Goal: Information Seeking & Learning: Learn about a topic

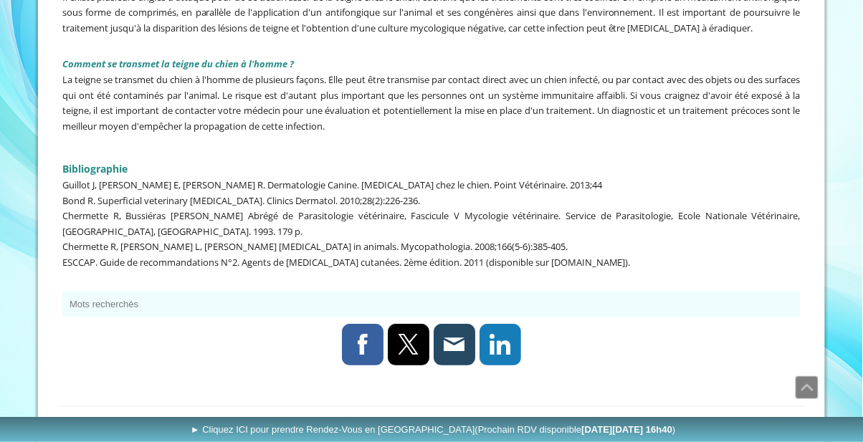
scroll to position [3623, 0]
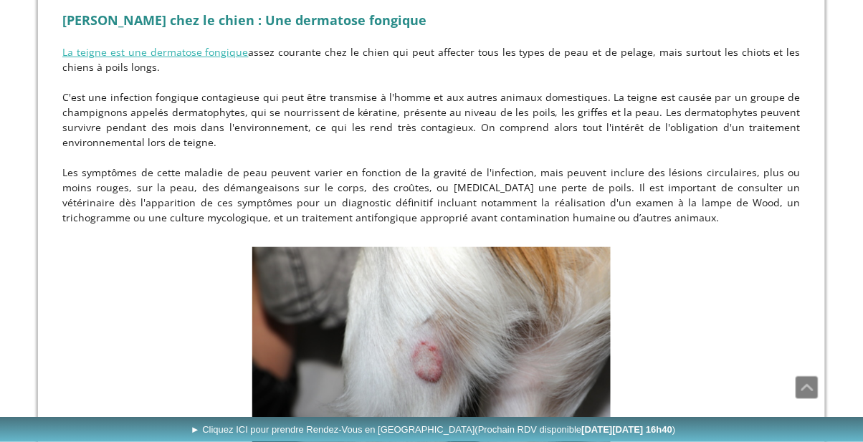
scroll to position [2621, 0]
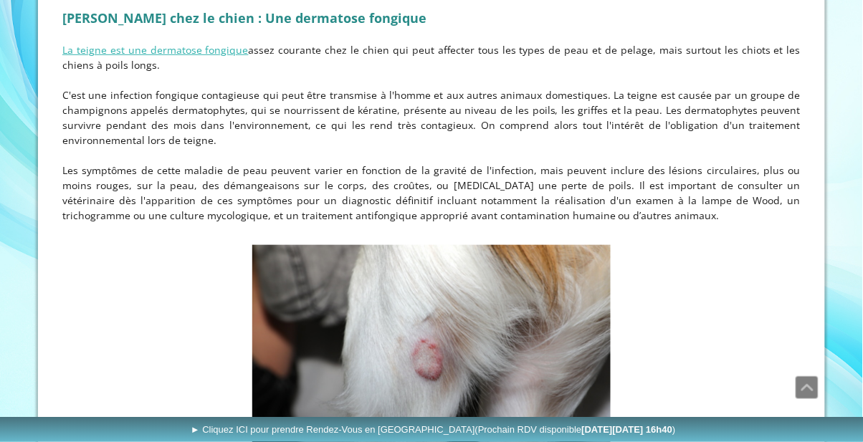
click at [697, 299] on figure "Lésion circulaire classique lors de teigne chez le chien" at bounding box center [431, 370] width 738 height 251
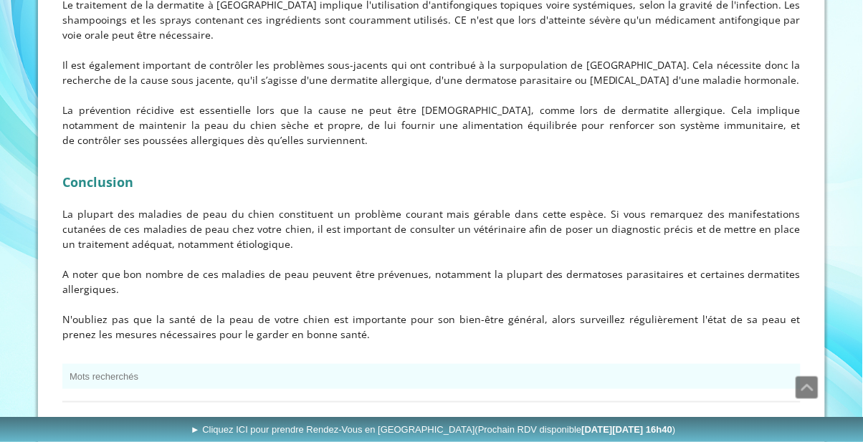
scroll to position [4995, 0]
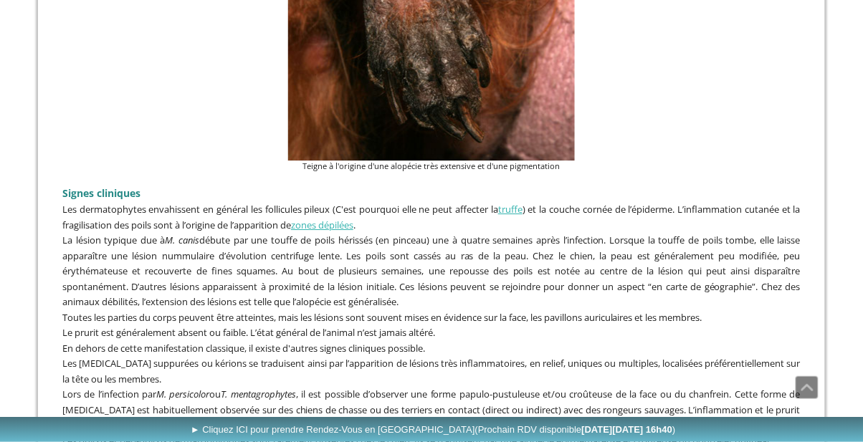
scroll to position [2170, 0]
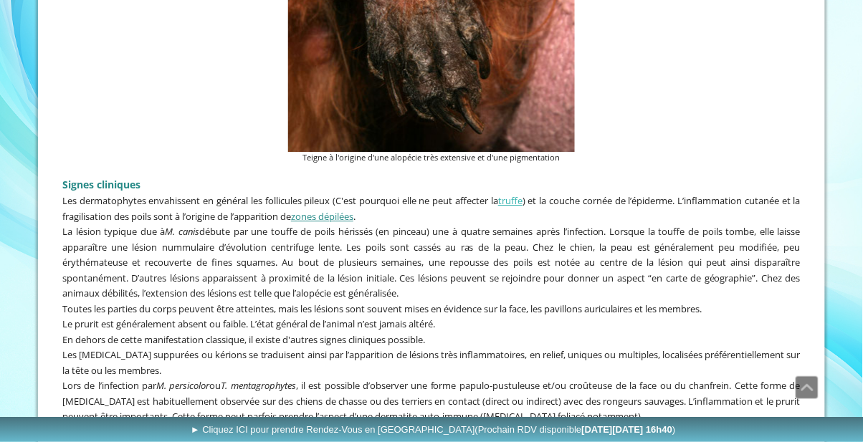
click at [345, 210] on link "zones dépilées" at bounding box center [322, 216] width 62 height 13
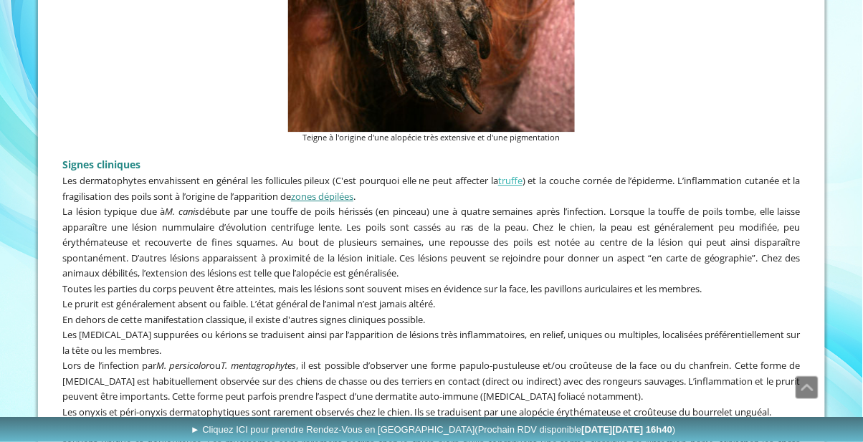
scroll to position [2216, 0]
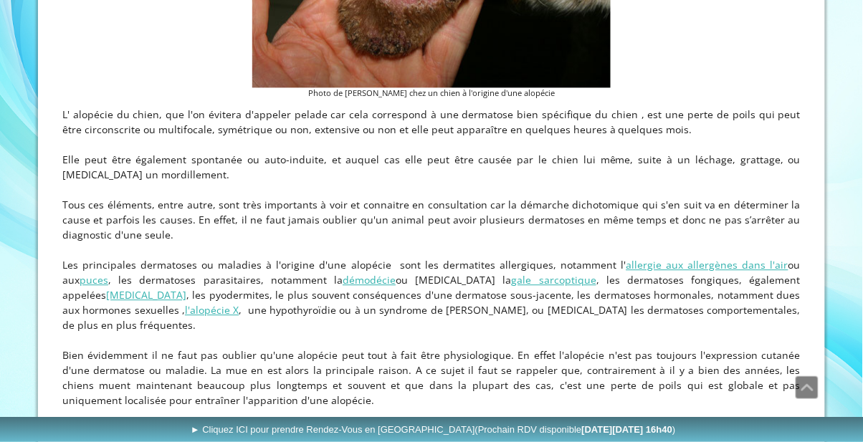
scroll to position [670, 0]
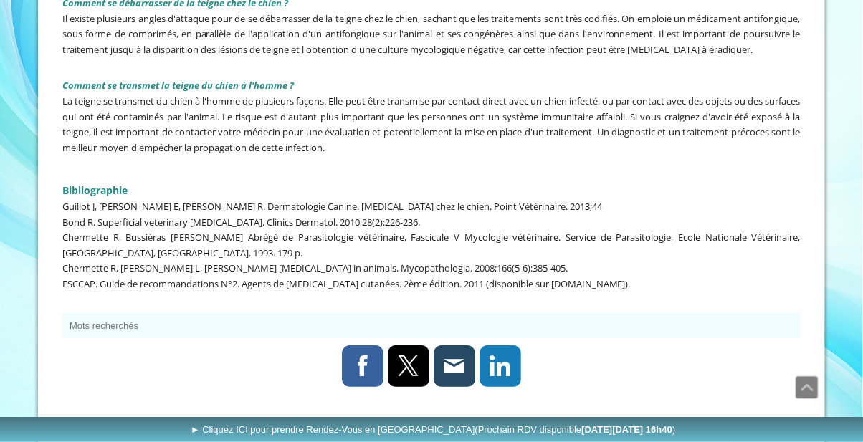
scroll to position [3623, 0]
